Goal: Entertainment & Leisure: Consume media (video, audio)

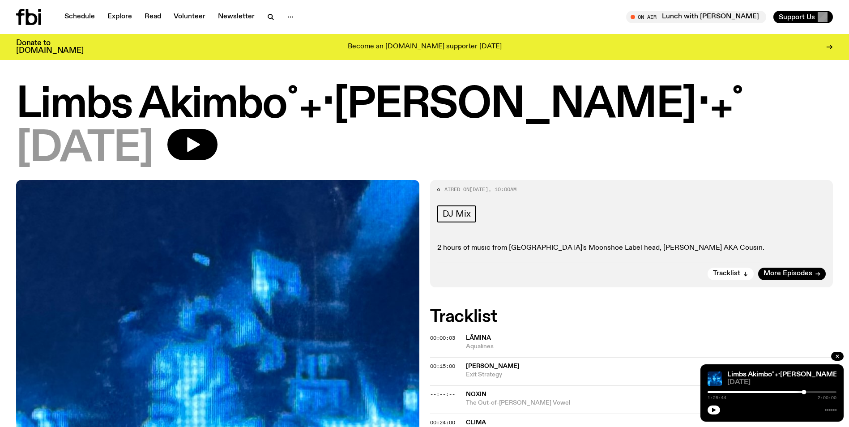
click at [714, 411] on icon "button" at bounding box center [713, 409] width 5 height 5
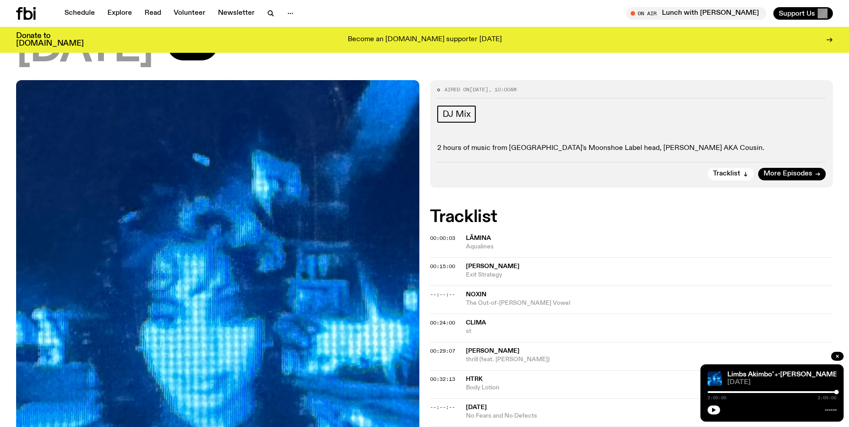
scroll to position [38, 0]
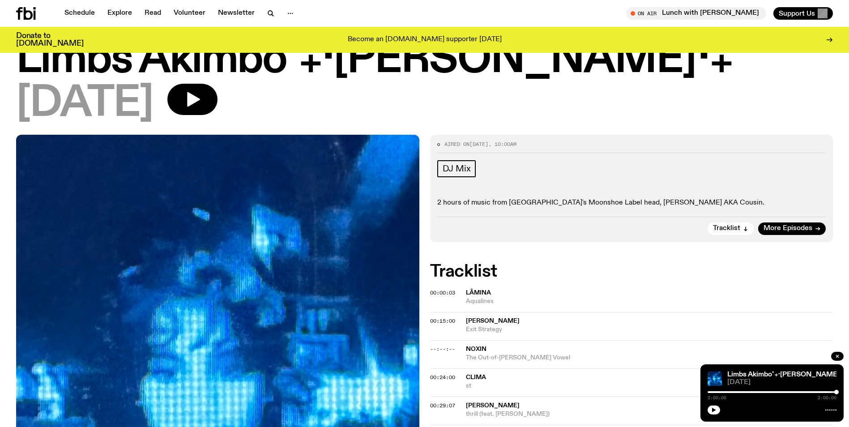
click at [789, 225] on span "More Episodes" at bounding box center [787, 228] width 49 height 7
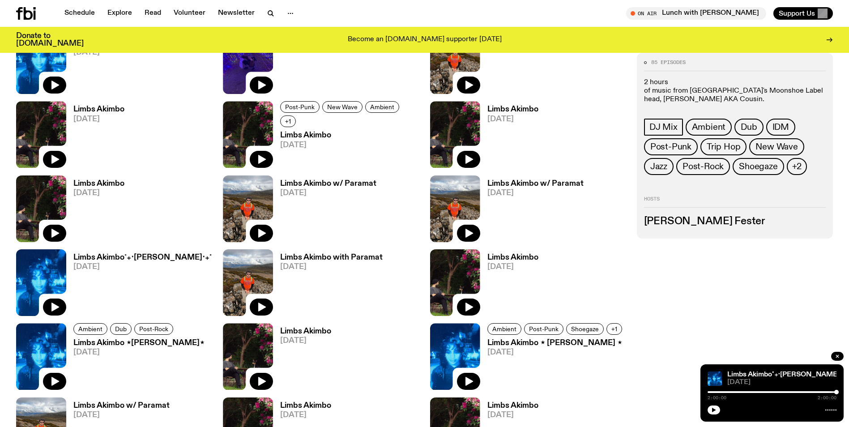
scroll to position [710, 0]
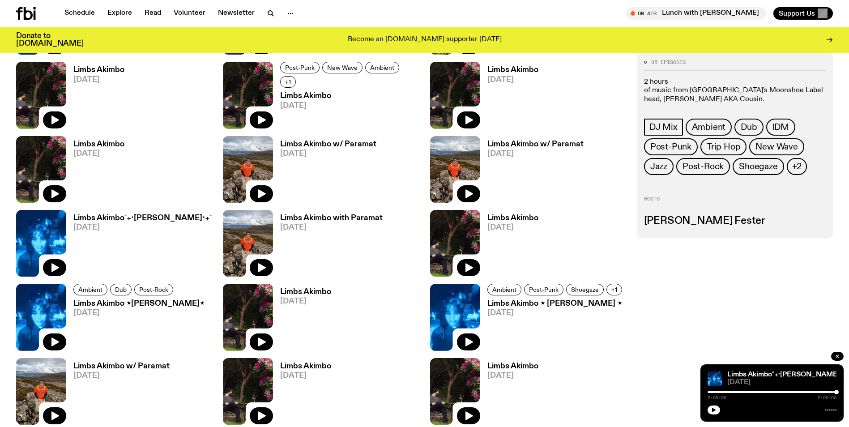
click at [55, 264] on icon "button" at bounding box center [54, 267] width 11 height 11
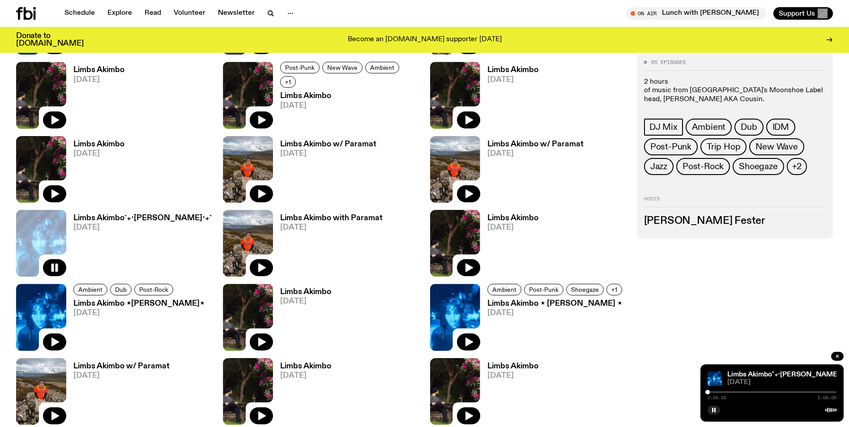
click at [711, 391] on div "0:00:02 2:00:00" at bounding box center [772, 394] width 129 height 11
click at [712, 392] on div at bounding box center [772, 392] width 129 height 2
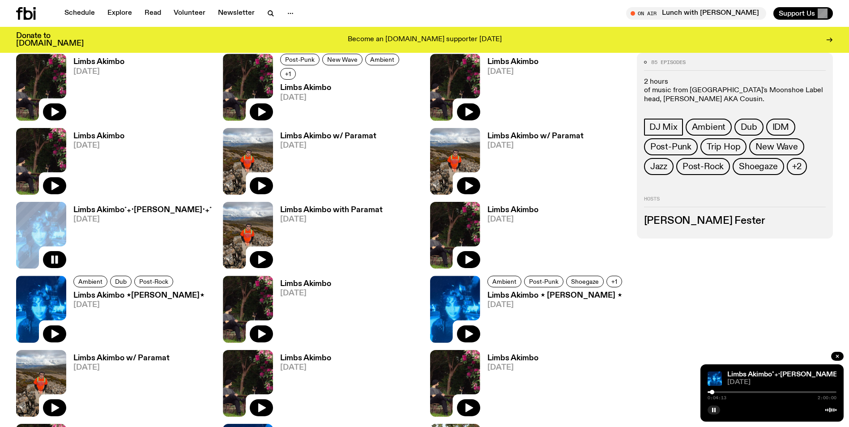
scroll to position [800, 0]
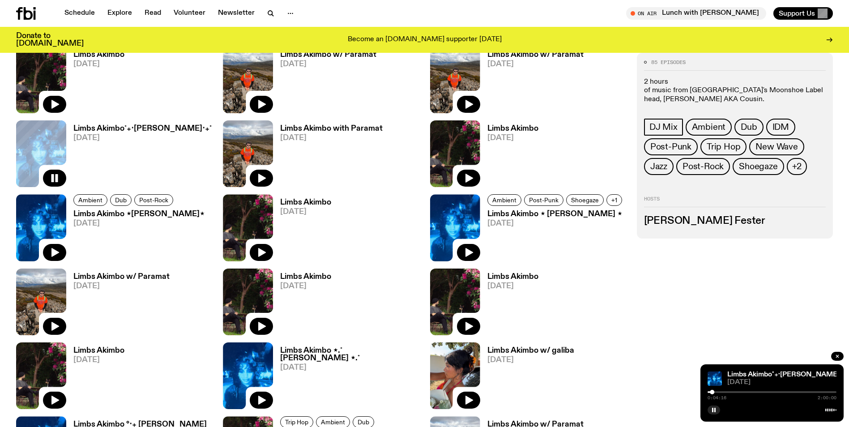
click at [718, 392] on div at bounding box center [772, 392] width 129 height 2
click at [722, 392] on div at bounding box center [772, 392] width 129 height 2
click at [831, 393] on div "0:13:20 2:00:00" at bounding box center [772, 394] width 129 height 11
click at [832, 391] on div "0:13:21 2:00:00" at bounding box center [772, 394] width 129 height 11
click at [831, 392] on div at bounding box center [772, 392] width 129 height 2
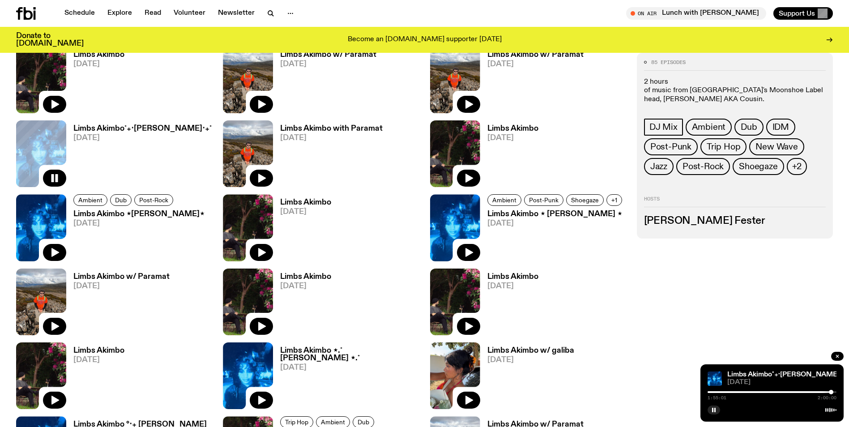
click at [834, 392] on div at bounding box center [772, 392] width 129 height 2
click at [830, 392] on div at bounding box center [769, 392] width 129 height 2
click at [824, 392] on div at bounding box center [765, 392] width 129 height 2
click at [828, 391] on div at bounding box center [772, 392] width 129 height 2
click at [466, 251] on icon "button" at bounding box center [469, 252] width 8 height 9
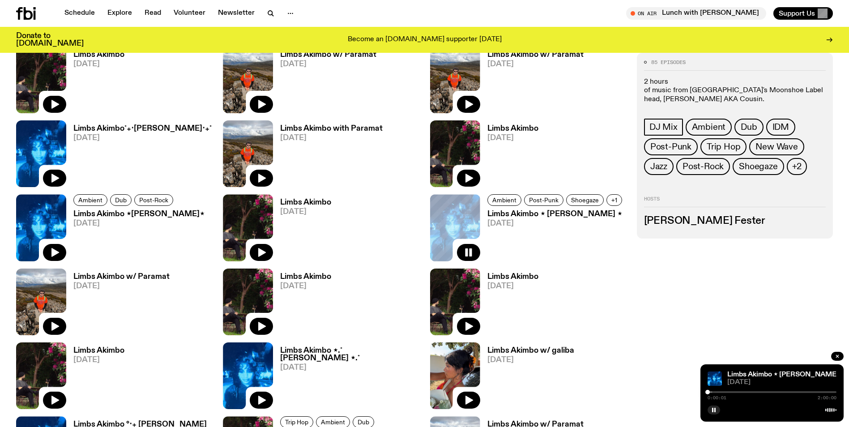
click at [830, 391] on div at bounding box center [772, 392] width 129 height 2
click at [834, 392] on div at bounding box center [772, 392] width 129 height 2
click at [807, 392] on div at bounding box center [769, 392] width 129 height 2
click at [810, 391] on div at bounding box center [772, 392] width 129 height 2
click at [814, 392] on div at bounding box center [772, 392] width 129 height 2
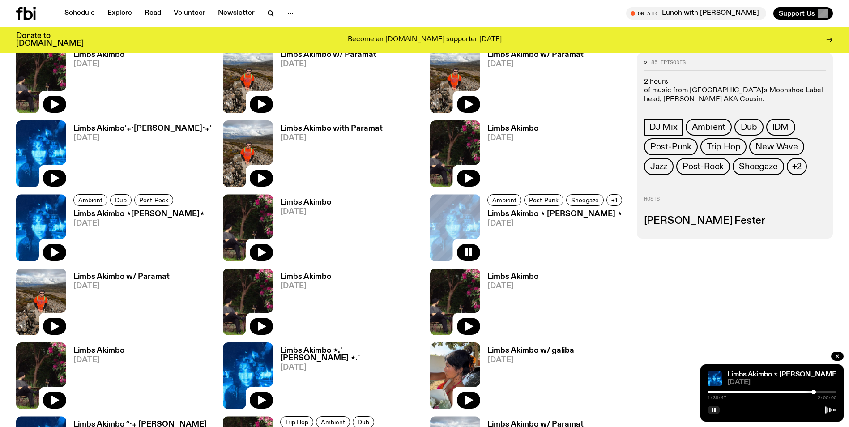
click at [817, 391] on div at bounding box center [772, 392] width 129 height 2
click at [712, 392] on div at bounding box center [752, 392] width 129 height 2
click at [714, 392] on div at bounding box center [711, 392] width 4 height 4
click at [716, 392] on div at bounding box center [772, 392] width 129 height 2
click at [719, 391] on div at bounding box center [772, 392] width 129 height 2
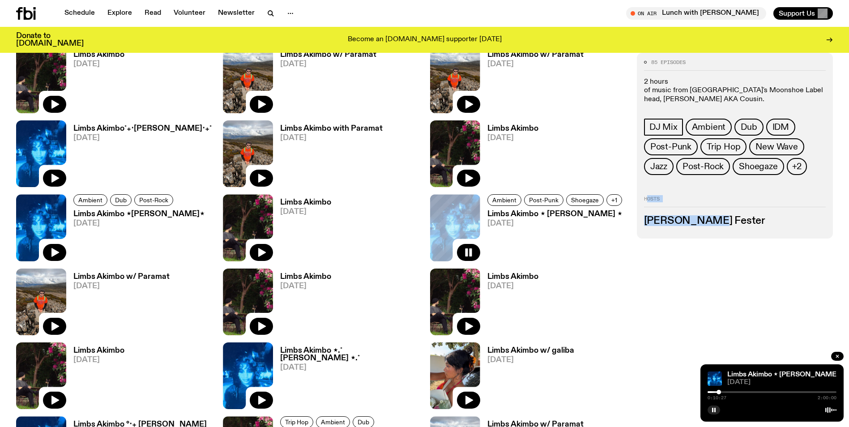
drag, startPoint x: 695, startPoint y: 125, endPoint x: 700, endPoint y: 98, distance: 27.8
click at [700, 98] on div "85 episodes 2 hours of music from Sydney's Moonshoe Label head, [PERSON_NAME] A…" at bounding box center [735, 231] width 196 height 861
click at [713, 409] on rect "button" at bounding box center [712, 410] width 1 height 4
click at [712, 409] on icon "button" at bounding box center [713, 409] width 5 height 5
click at [716, 413] on button "button" at bounding box center [714, 409] width 13 height 9
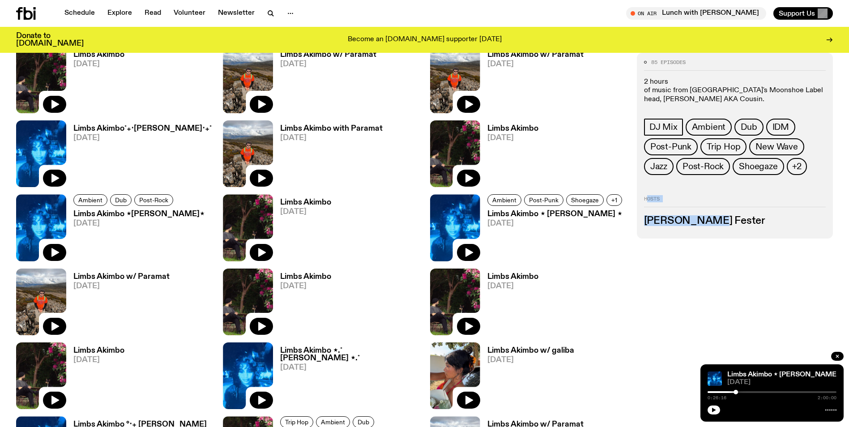
click at [711, 410] on icon "button" at bounding box center [713, 409] width 5 height 5
click at [752, 392] on div at bounding box center [751, 392] width 4 height 4
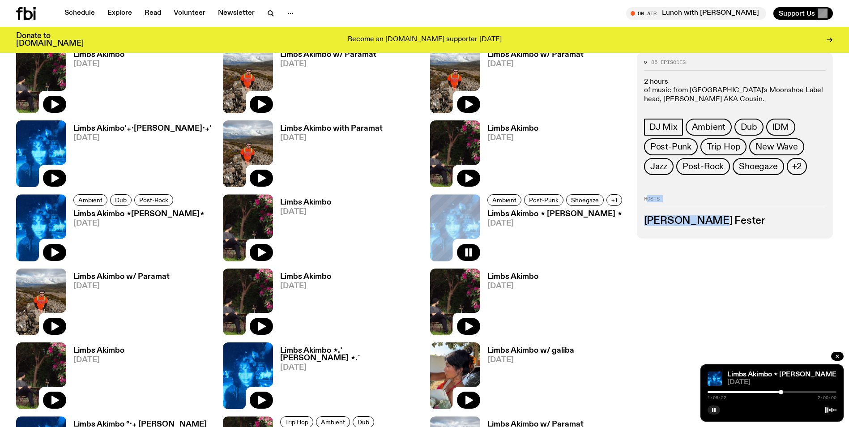
click at [712, 410] on rect "button" at bounding box center [712, 410] width 1 height 4
